Goal: Check status: Check status

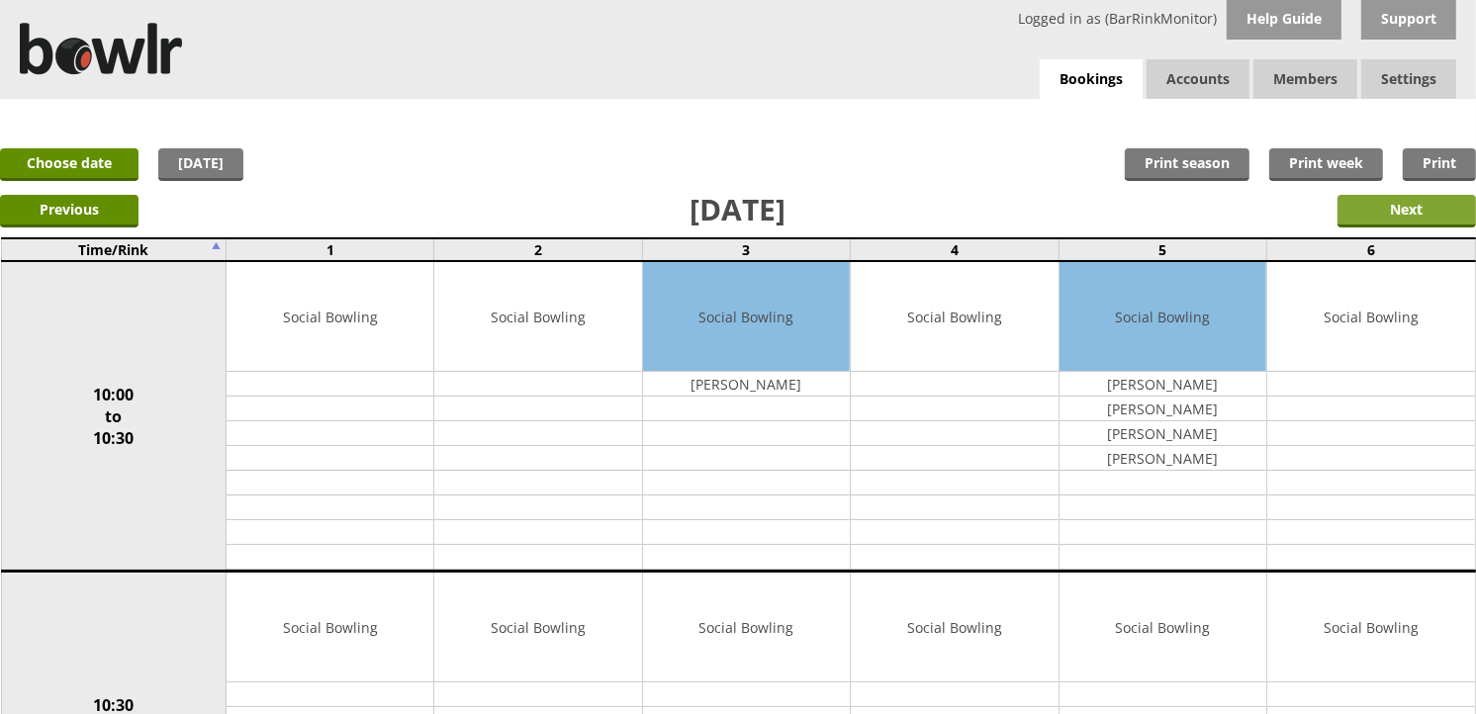
click at [1413, 195] on input "Next" at bounding box center [1407, 211] width 139 height 33
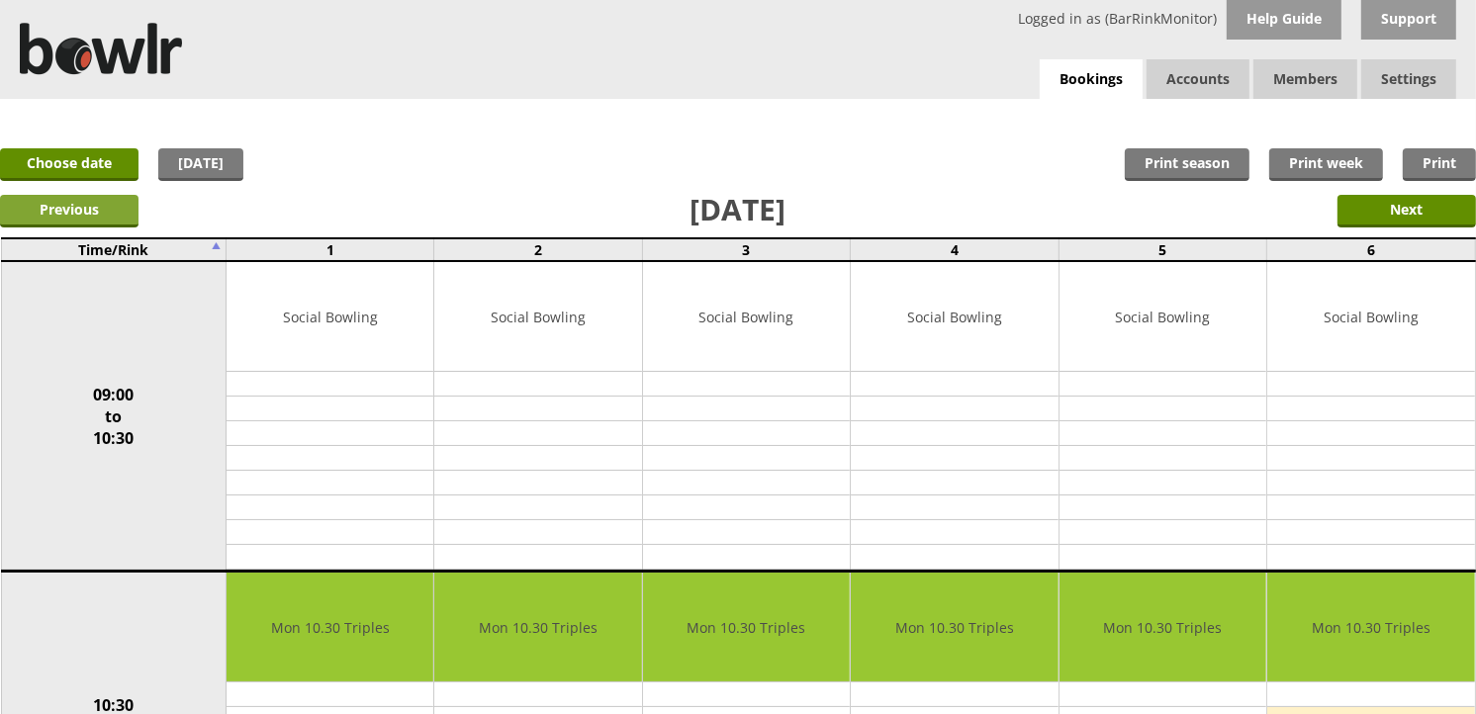
click at [87, 212] on input "Previous" at bounding box center [69, 211] width 139 height 33
